Goal: Information Seeking & Learning: Learn about a topic

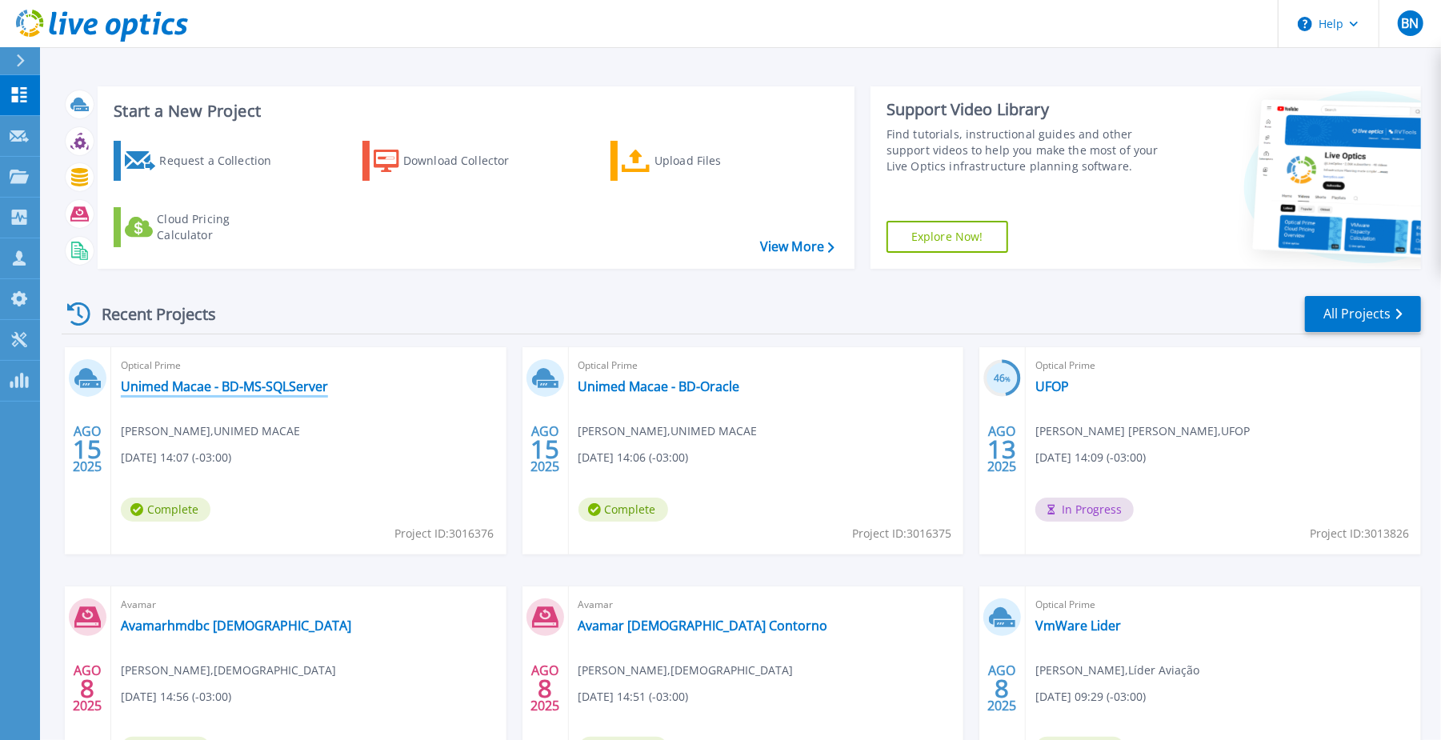
click at [205, 389] on link "Unimed Macae - BD-MS-SQLServer" at bounding box center [224, 387] width 207 height 16
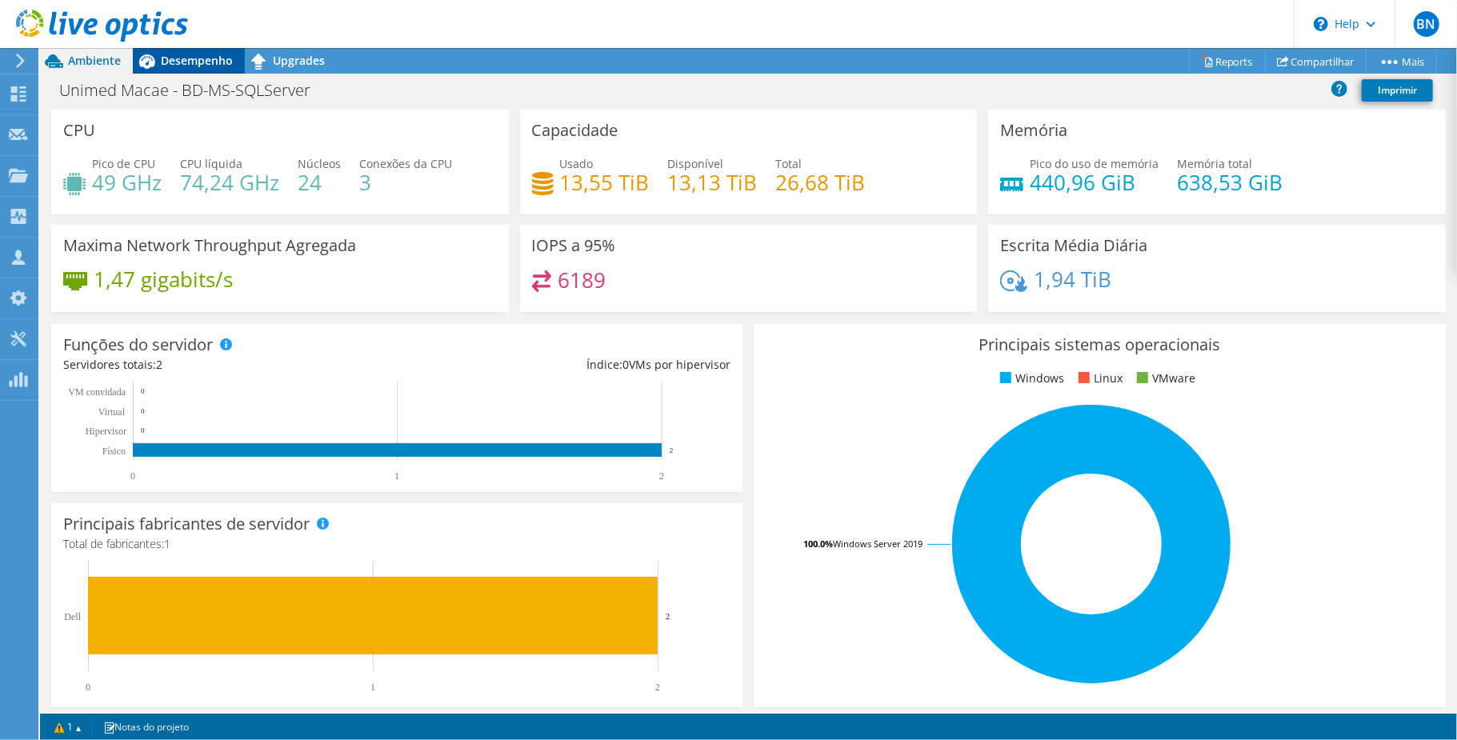
click at [176, 62] on span "Desempenho" at bounding box center [197, 60] width 72 height 15
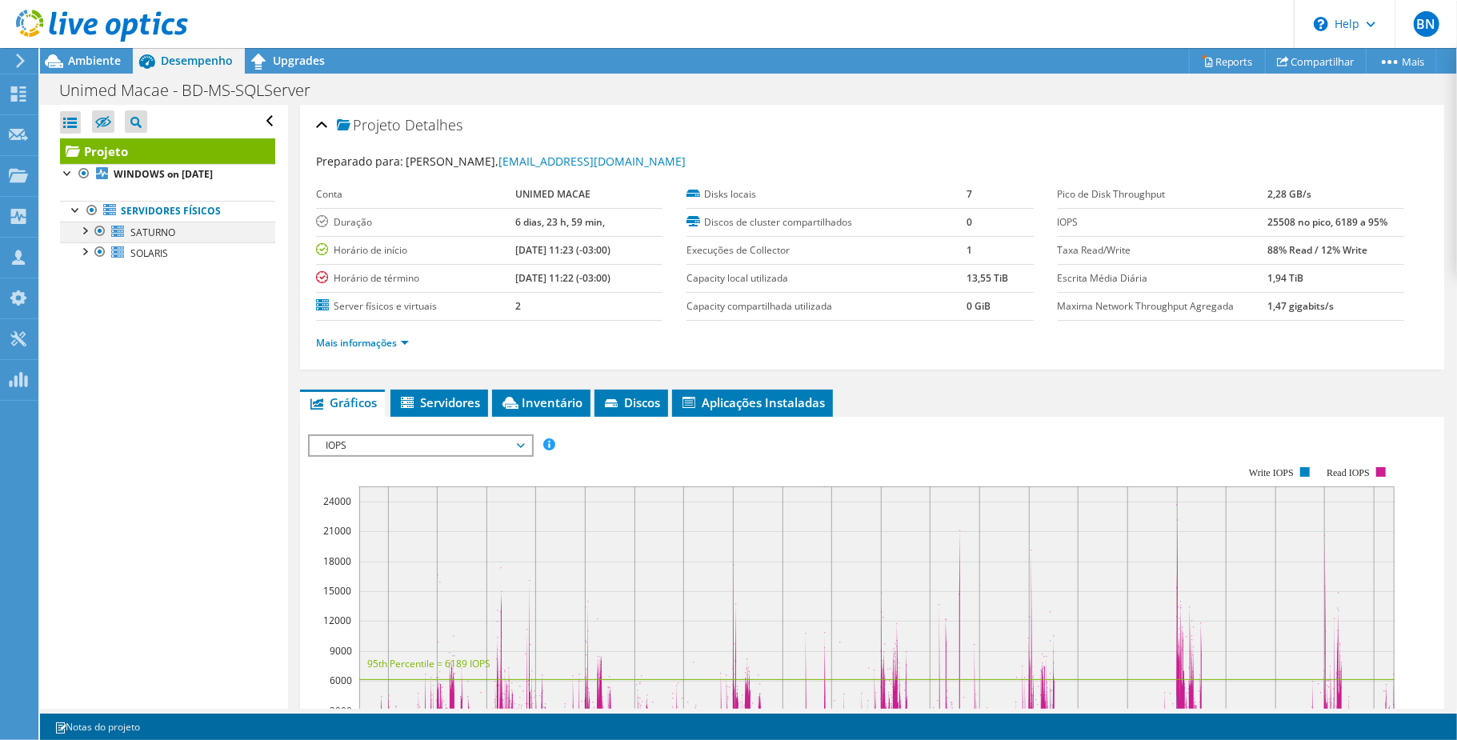
click at [83, 235] on div at bounding box center [84, 230] width 16 height 16
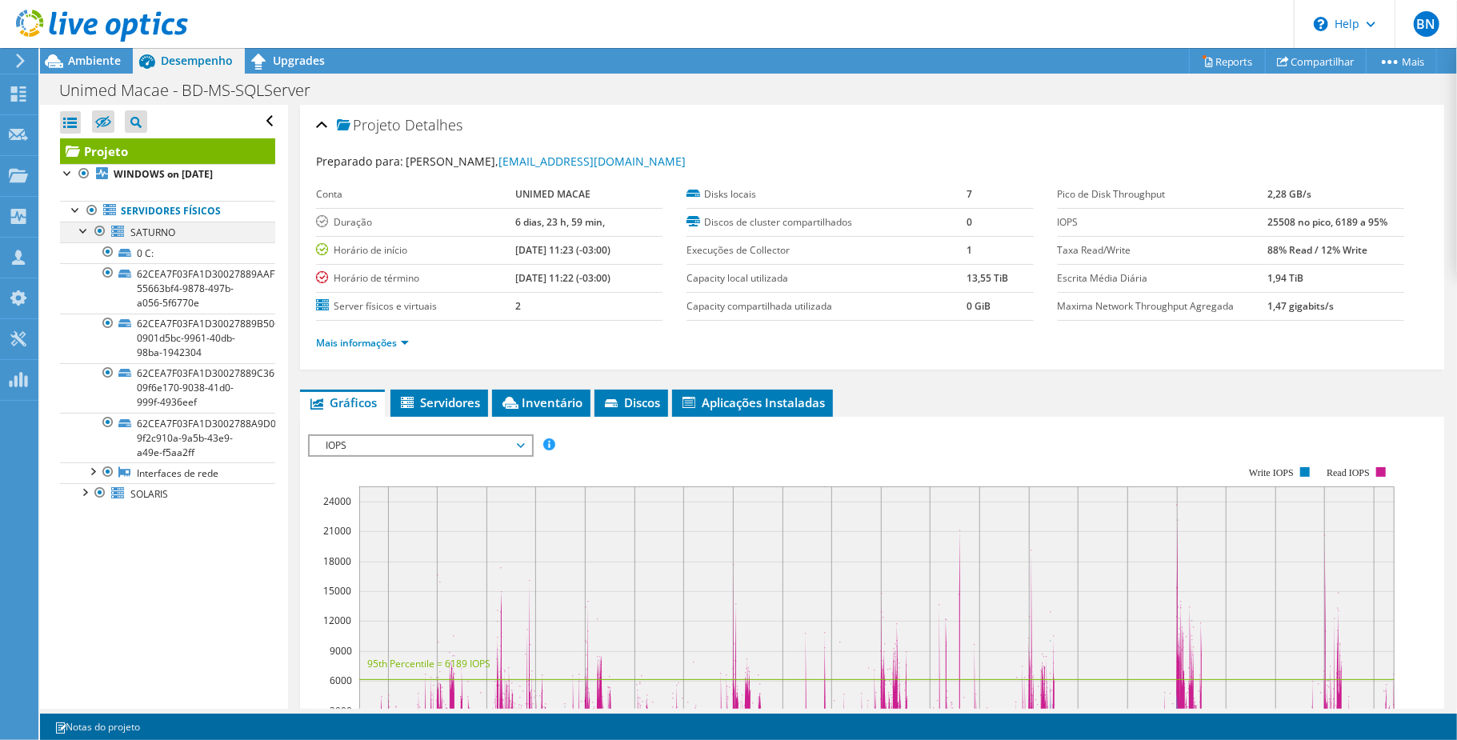
click at [83, 235] on div at bounding box center [84, 230] width 16 height 16
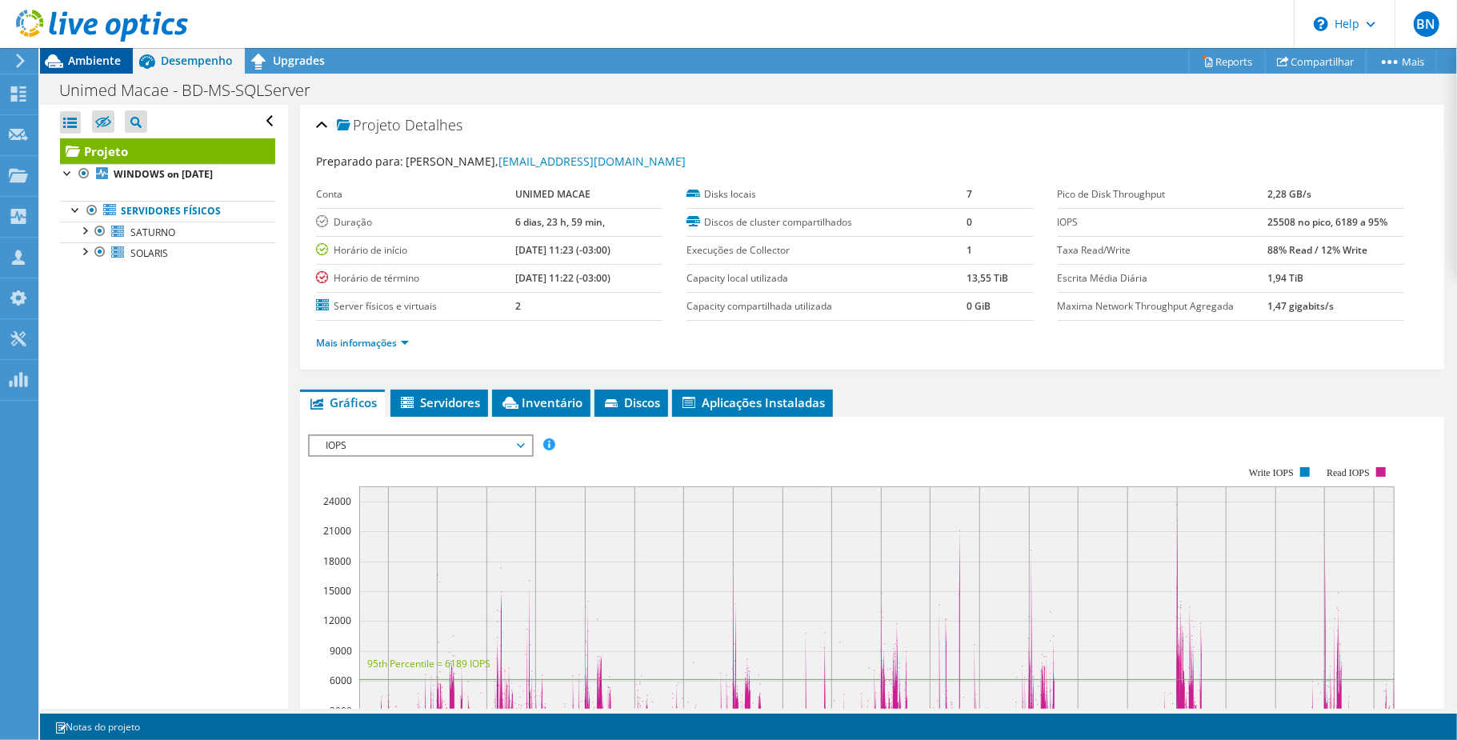
click at [87, 67] on span "Ambiente" at bounding box center [94, 60] width 53 height 15
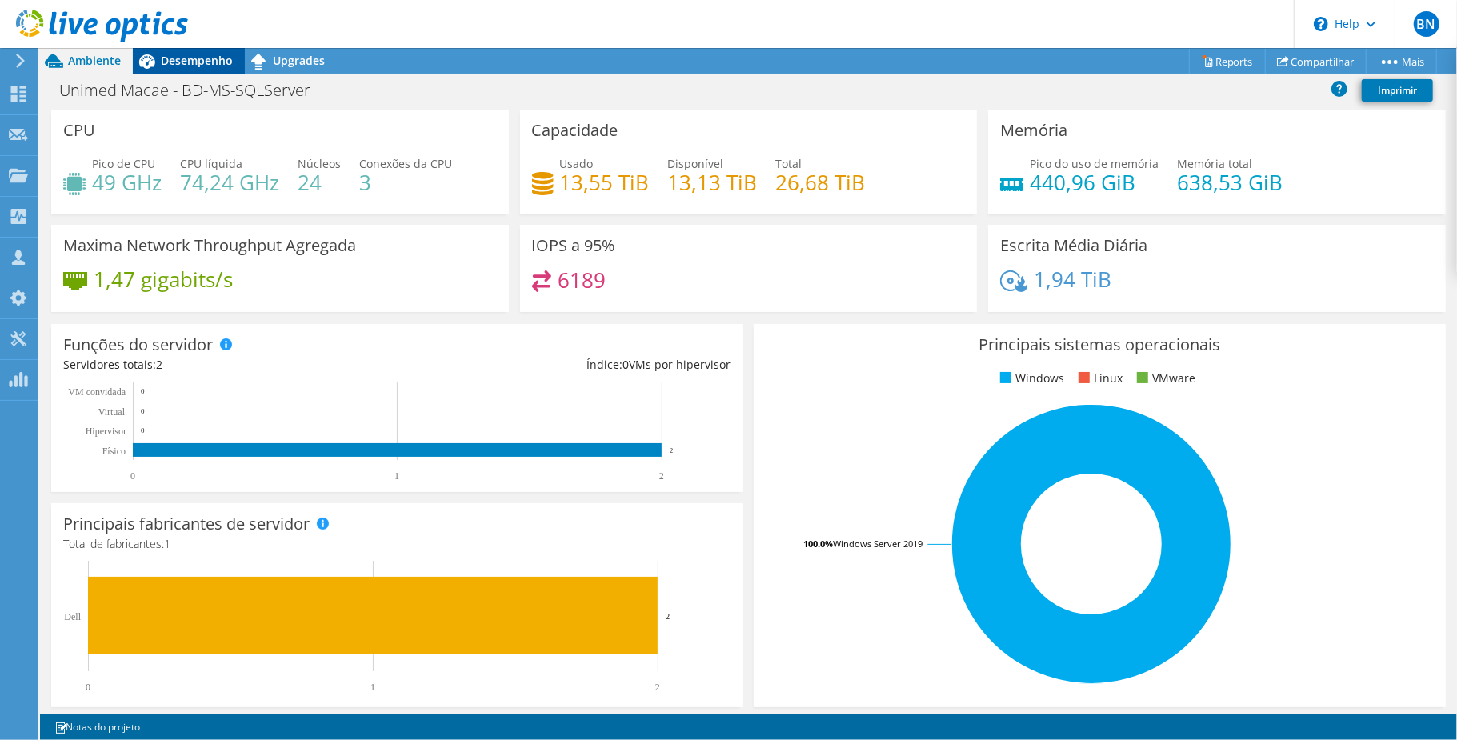
click at [187, 62] on span "Desempenho" at bounding box center [197, 60] width 72 height 15
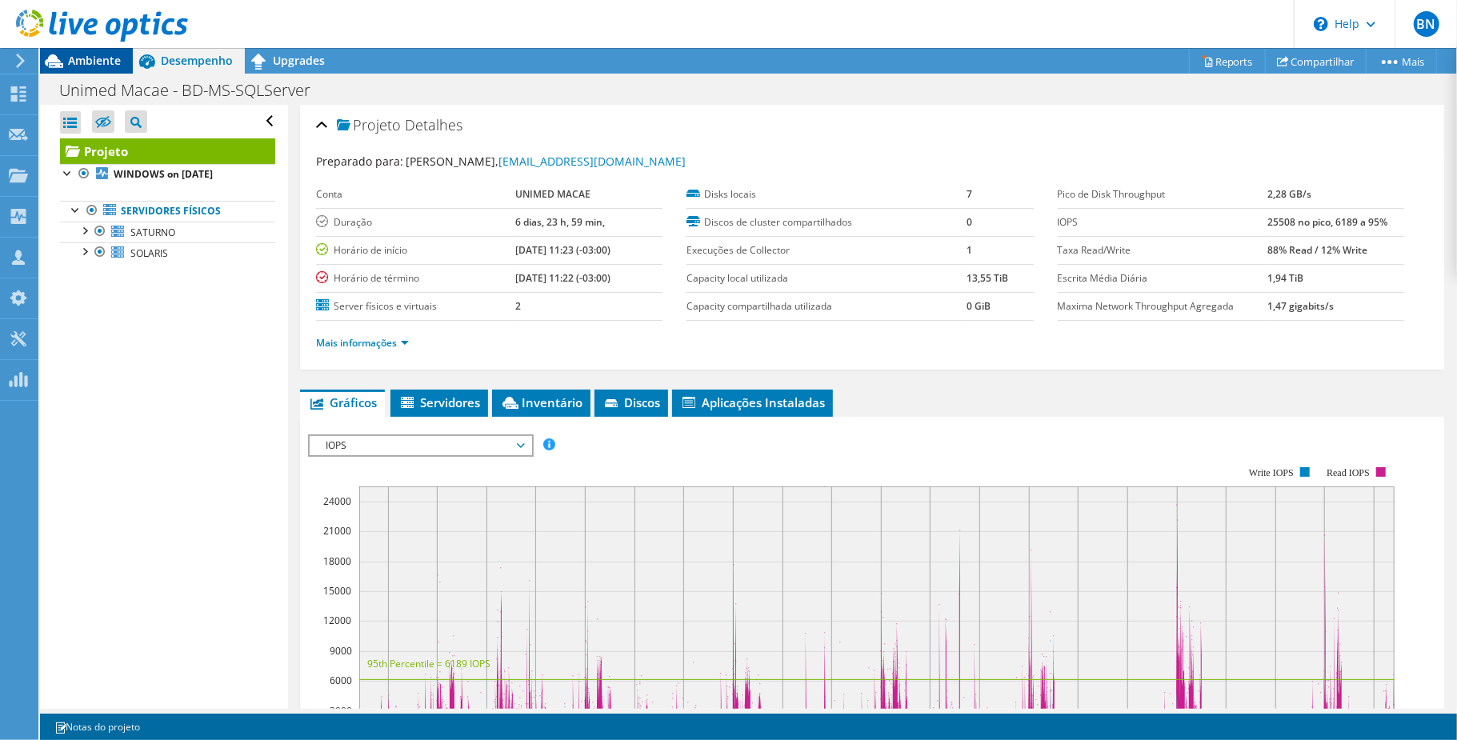
click at [82, 67] on span "Ambiente" at bounding box center [94, 60] width 53 height 15
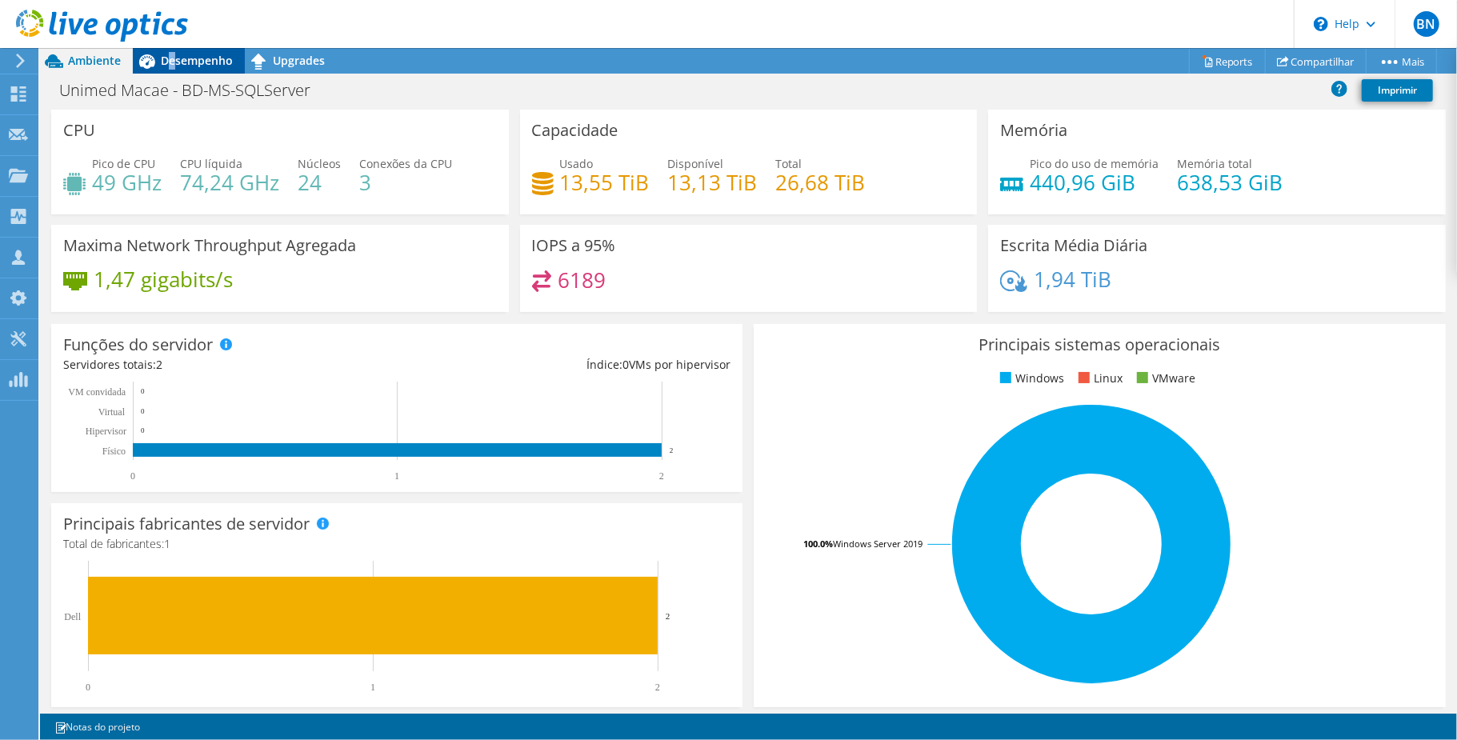
click at [173, 62] on span "Desempenho" at bounding box center [197, 60] width 72 height 15
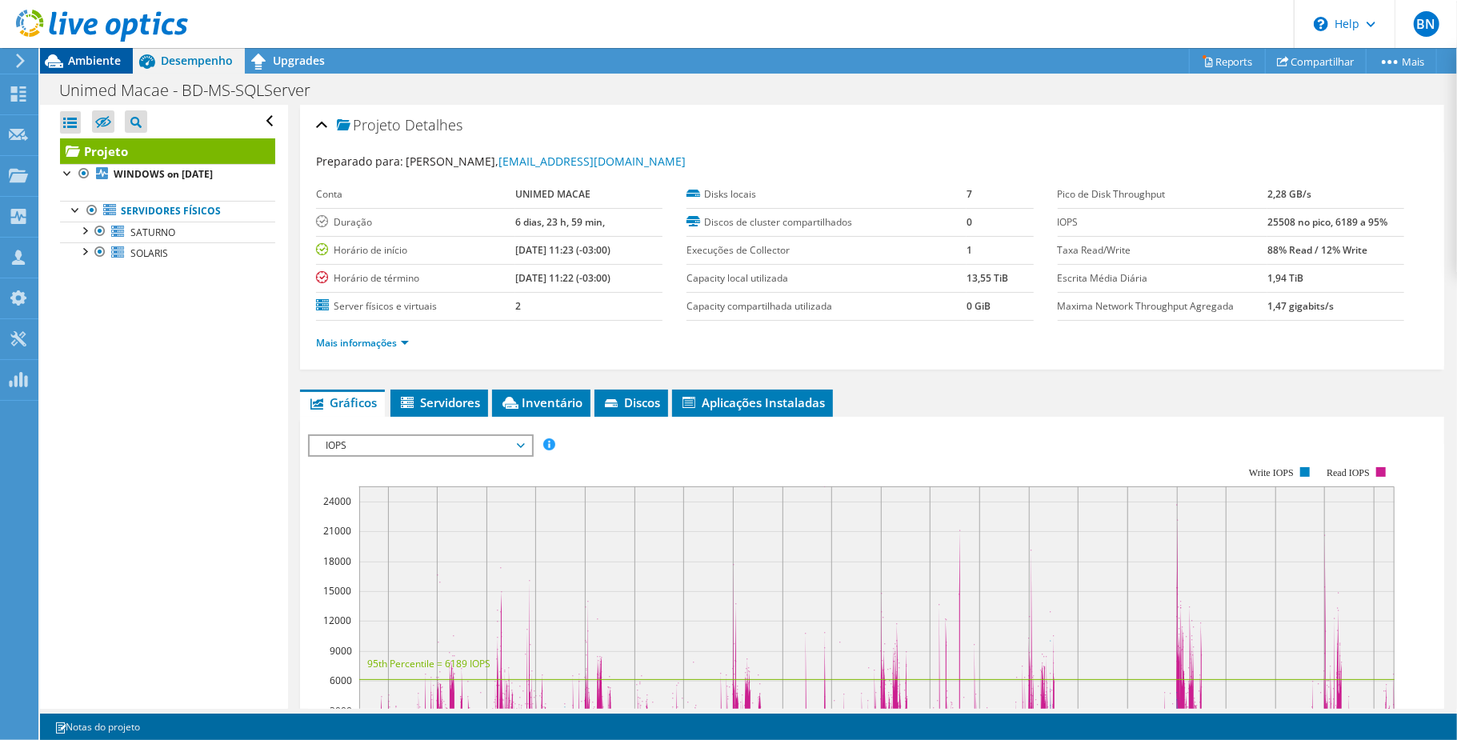
click at [75, 62] on span "Ambiente" at bounding box center [94, 60] width 53 height 15
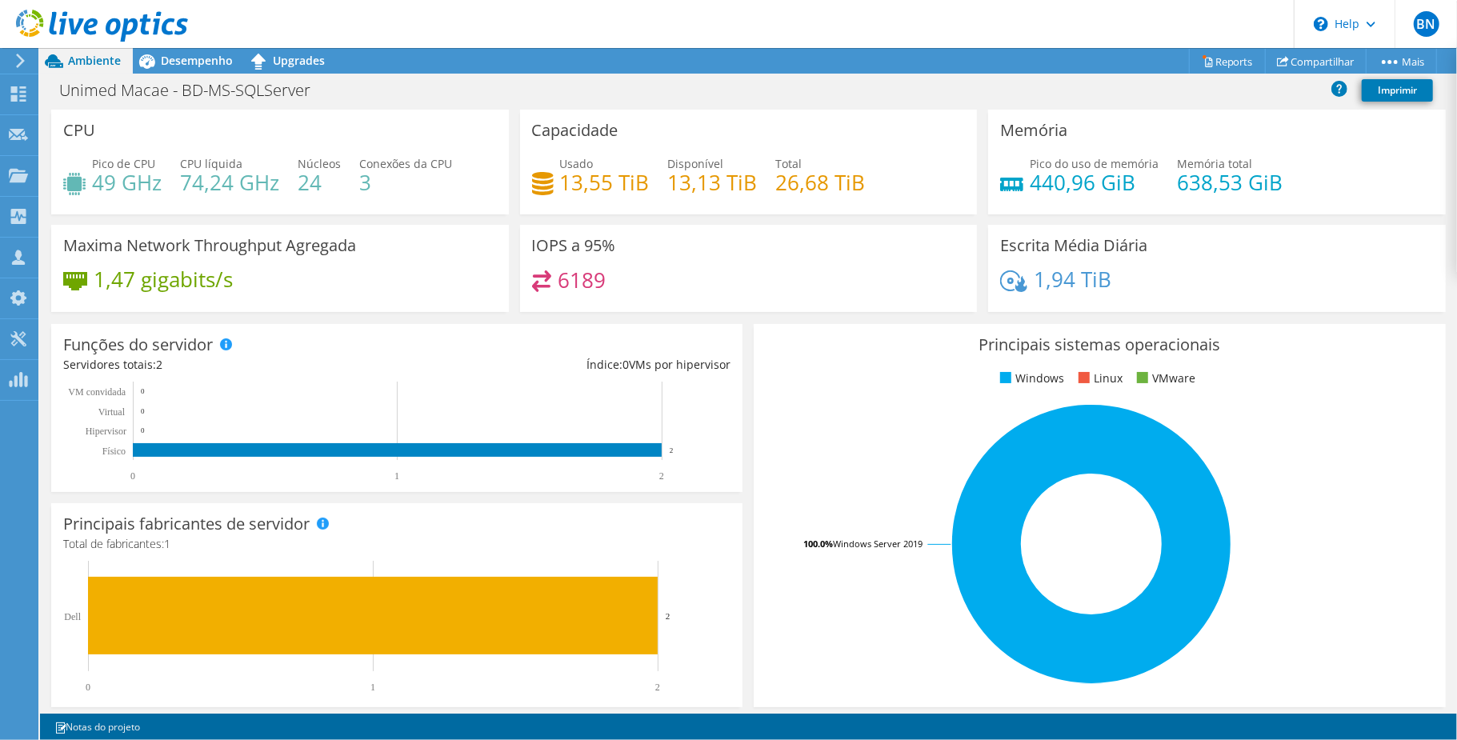
click at [1320, 619] on rect at bounding box center [1091, 544] width 651 height 280
